Goal: Information Seeking & Learning: Learn about a topic

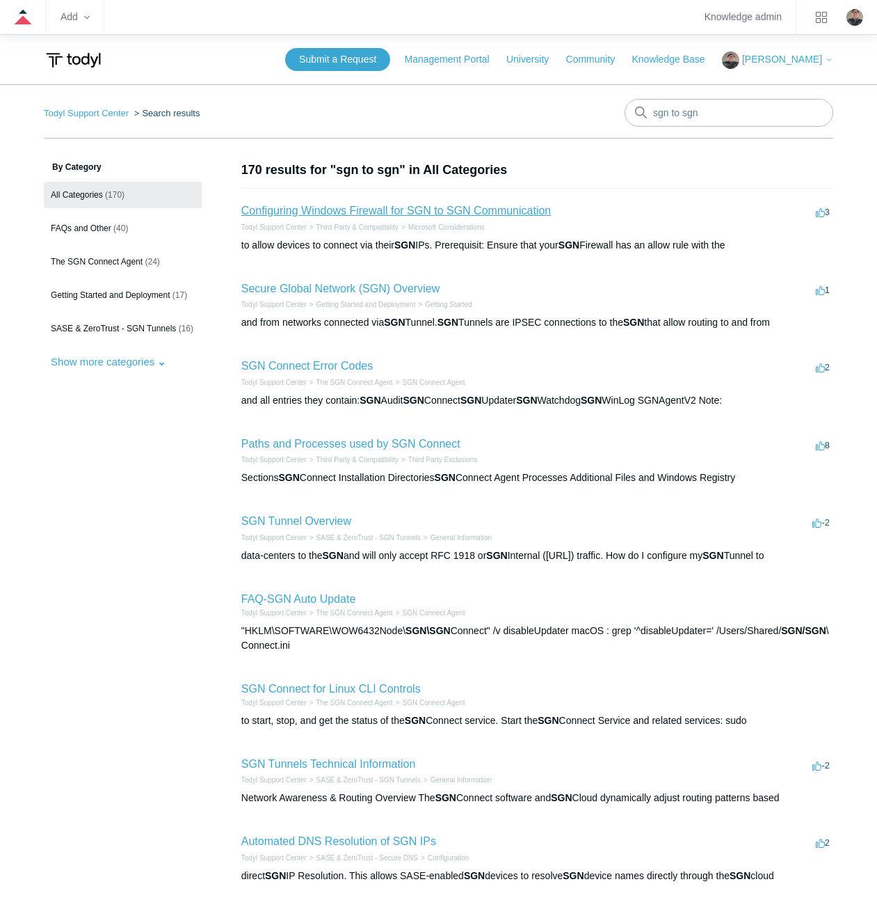
click at [298, 210] on link "Configuring Windows Firewall for SGN to SGN Communication" at bounding box center [396, 211] width 310 height 12
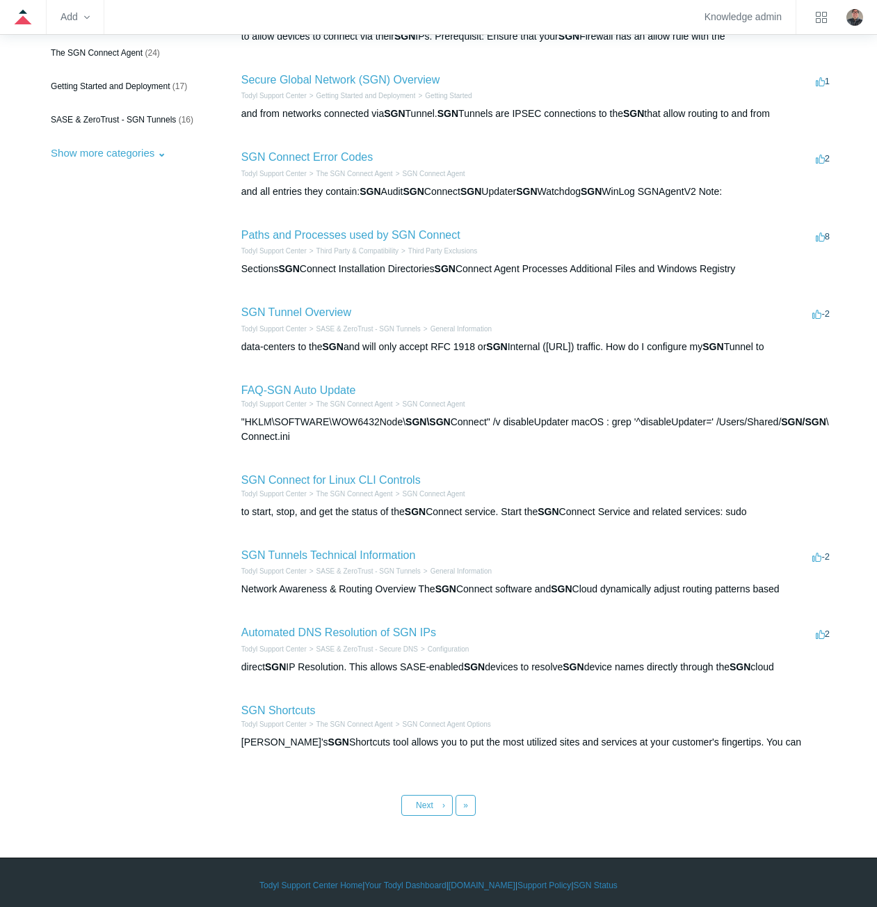
scroll to position [214, 0]
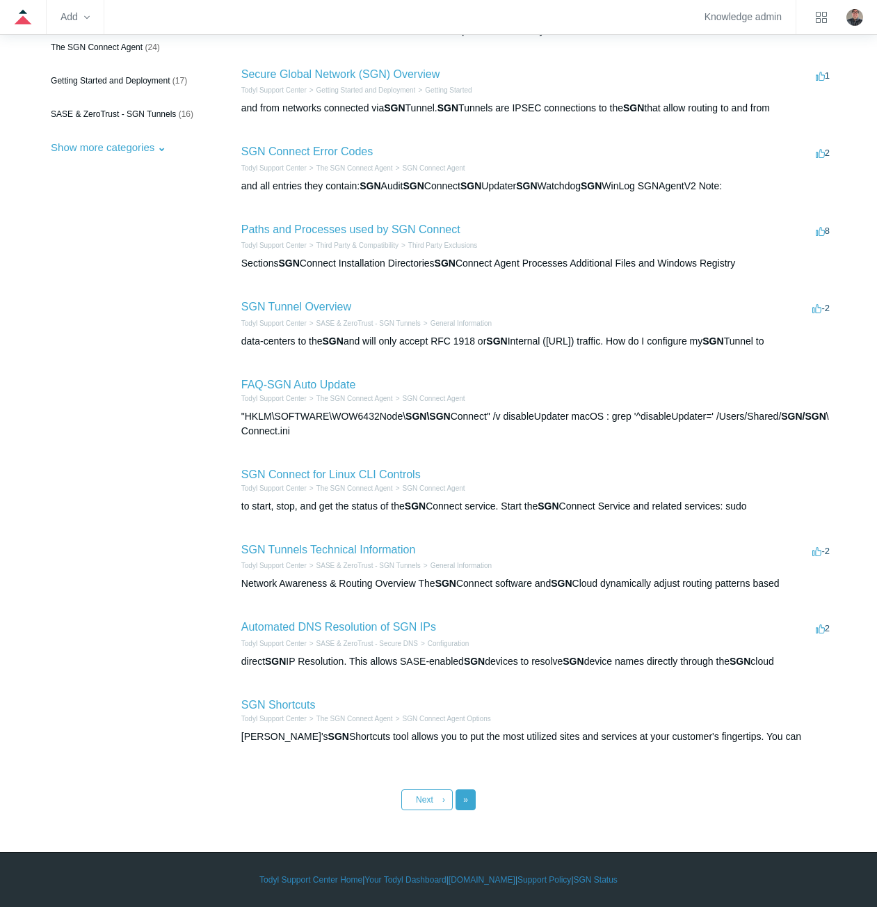
click at [466, 802] on span "»" at bounding box center [465, 800] width 5 height 10
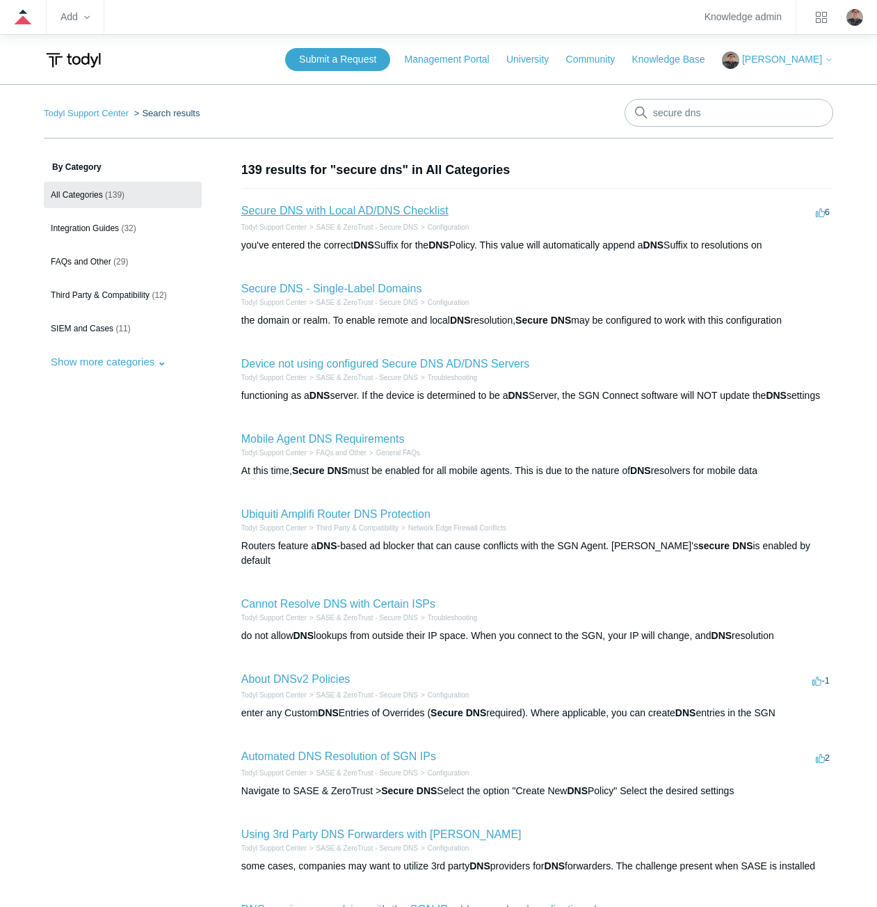
click at [347, 212] on link "Secure DNS with Local AD/DNS Checklist" at bounding box center [344, 211] width 207 height 12
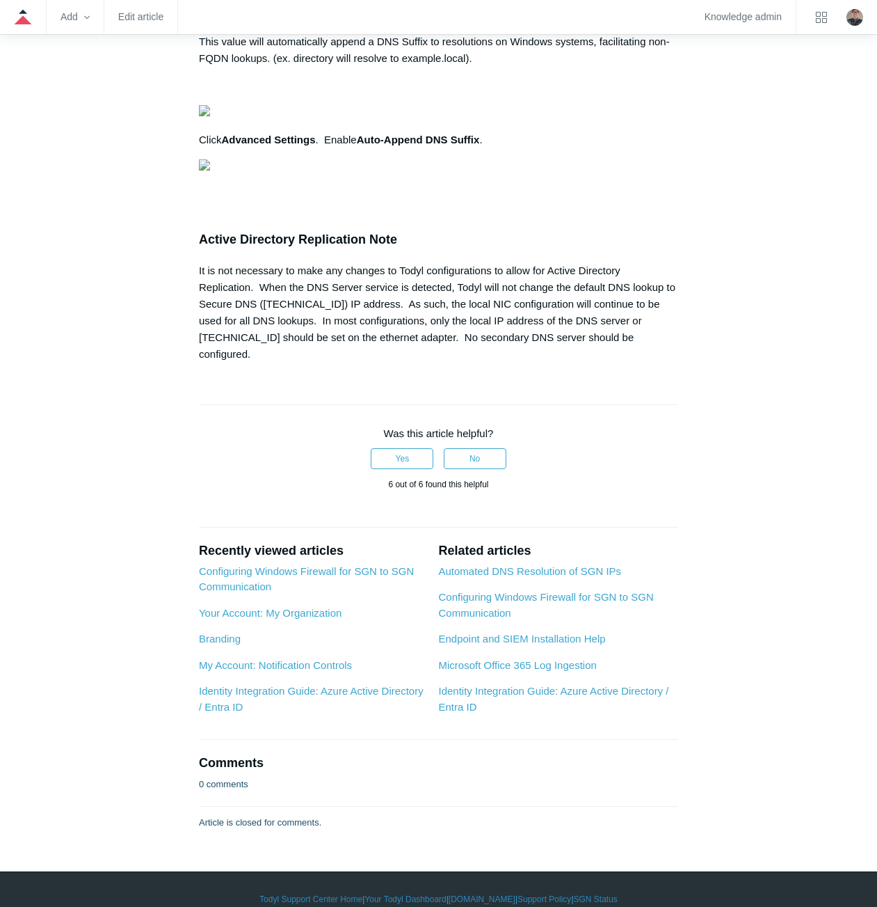
scroll to position [1322, 0]
